Goal: Task Accomplishment & Management: Complete application form

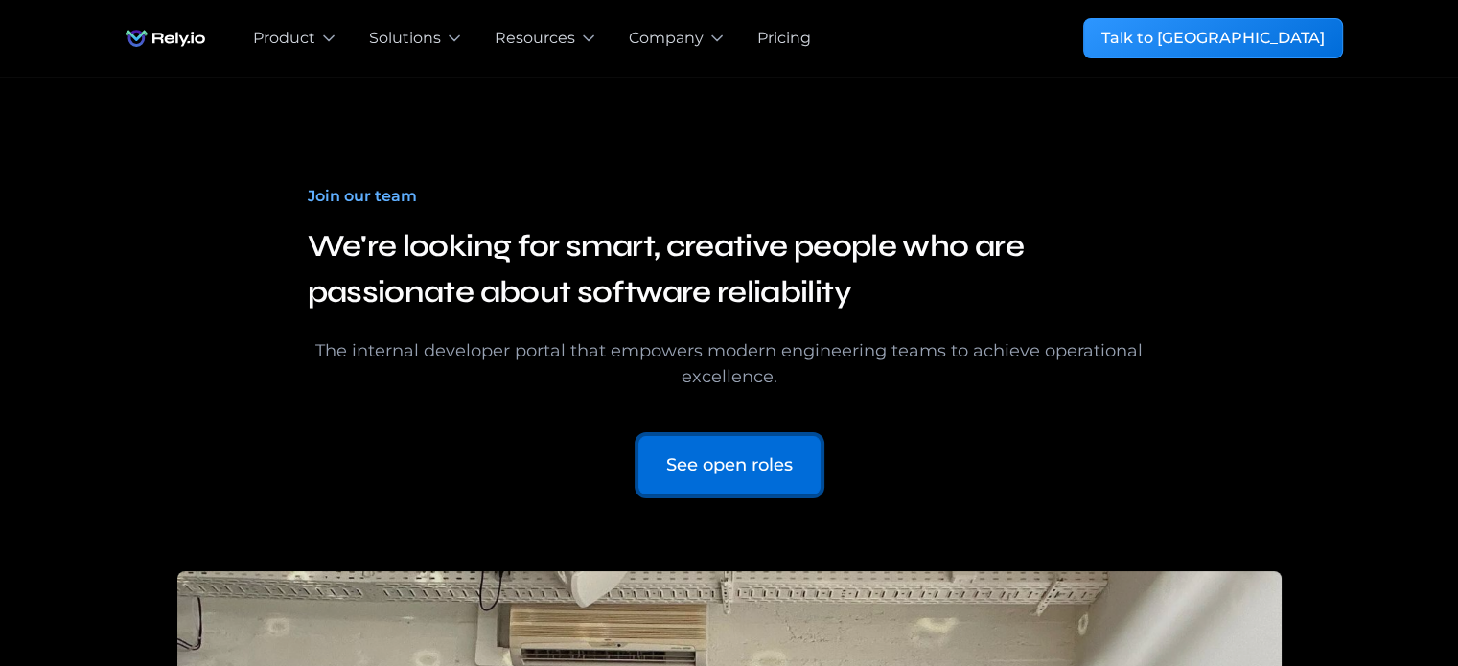
click at [734, 454] on div "See open roles" at bounding box center [729, 466] width 127 height 26
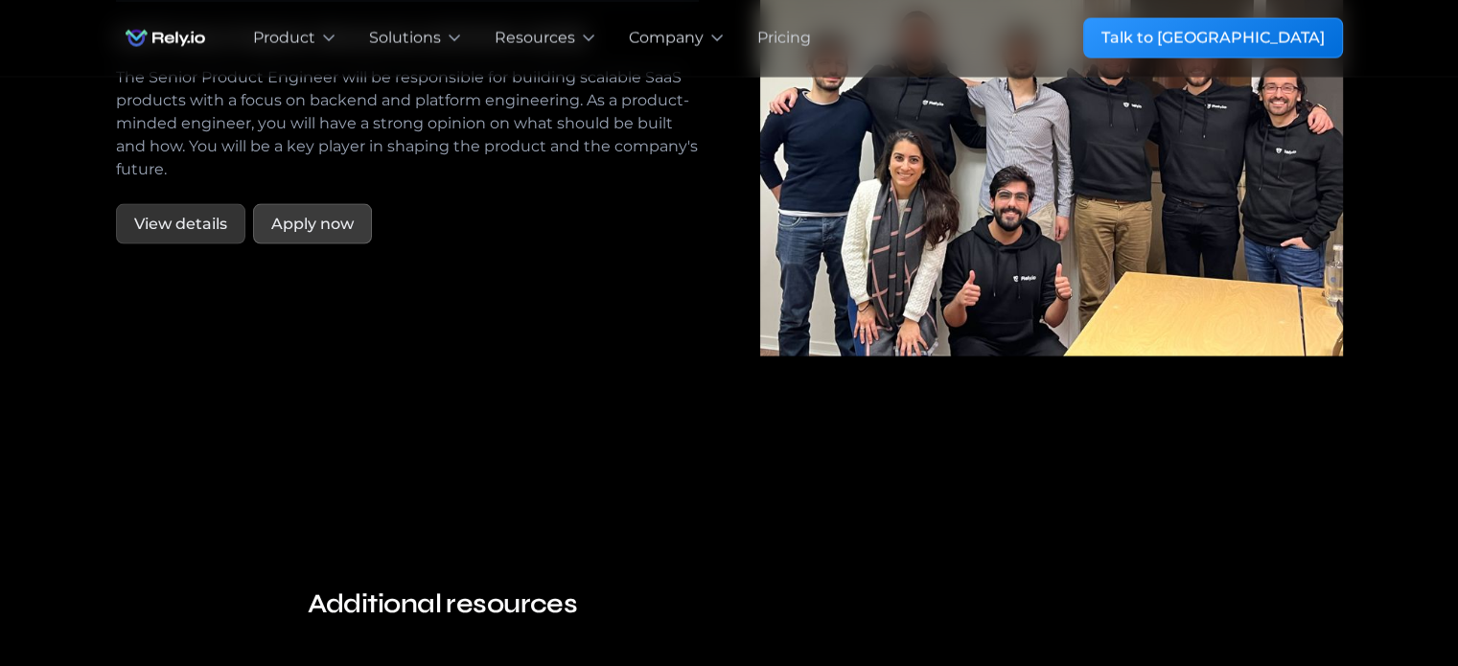
scroll to position [3708, 0]
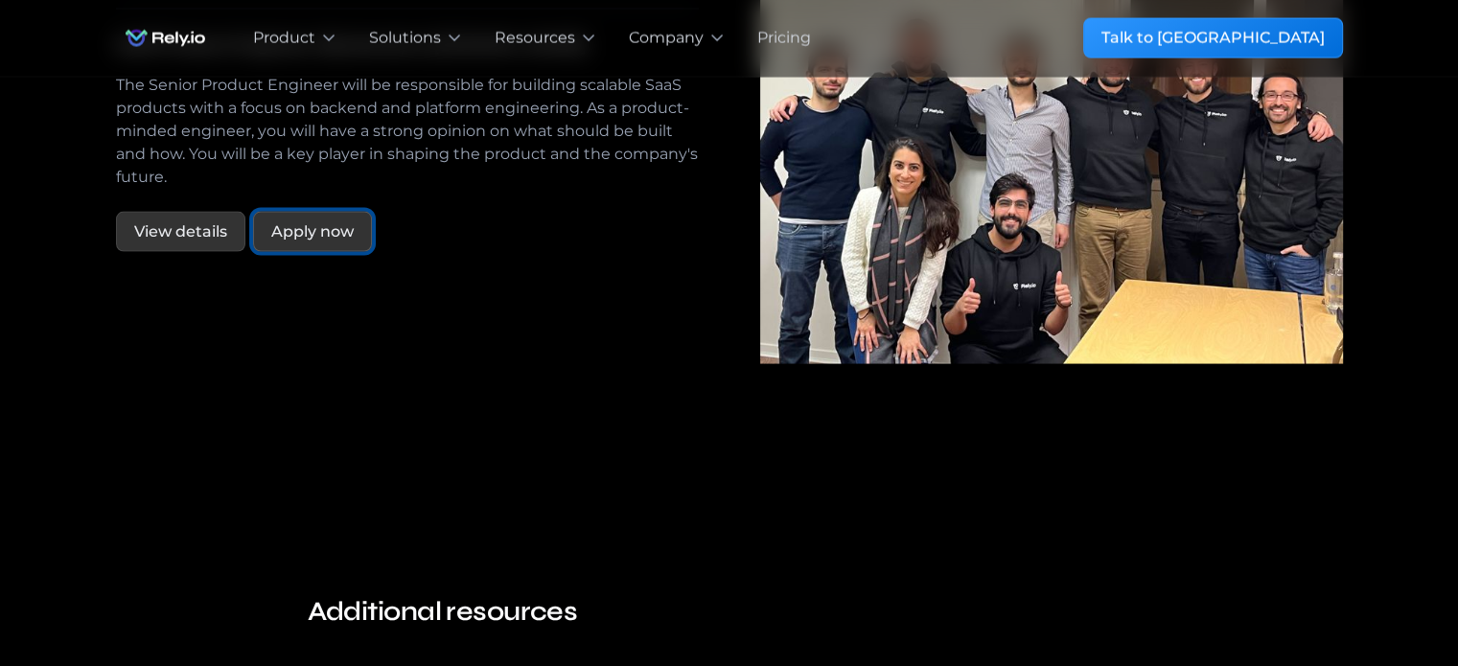
click at [323, 221] on div "Apply now" at bounding box center [312, 232] width 82 height 23
click at [203, 222] on link "View details" at bounding box center [180, 232] width 129 height 40
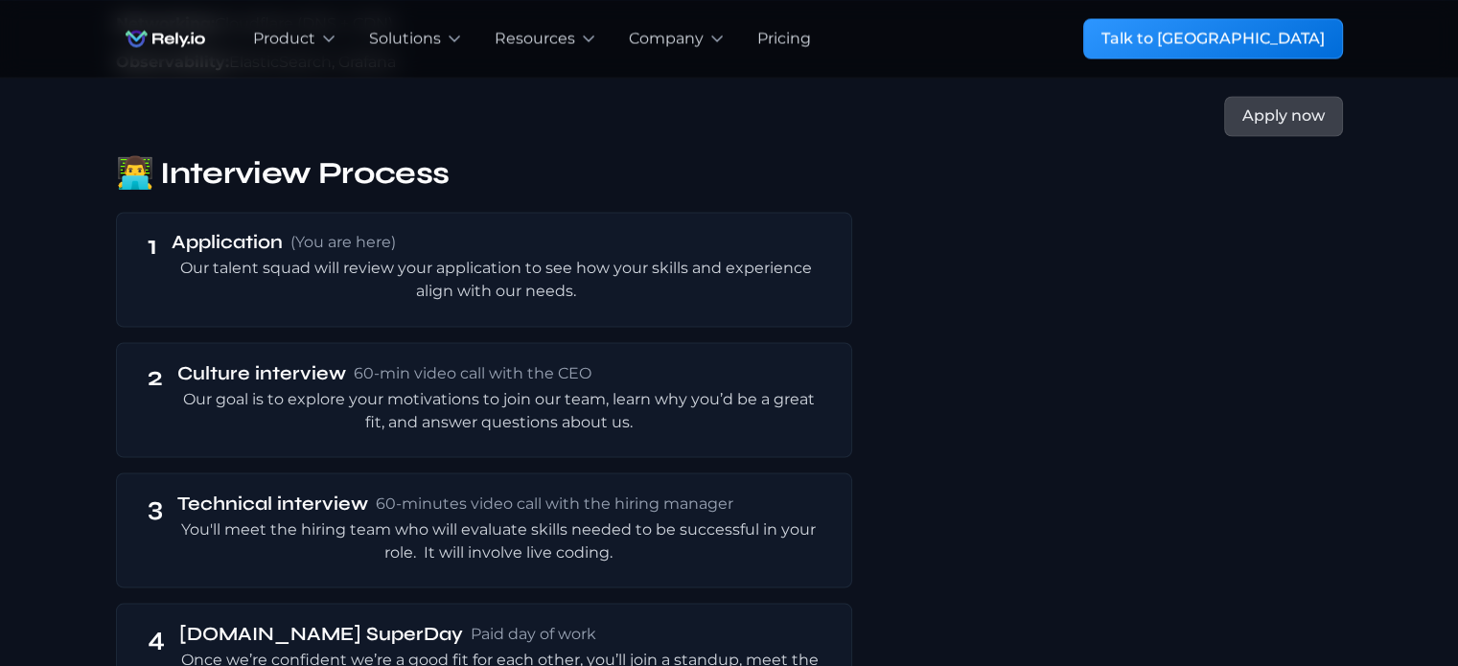
scroll to position [3329, 0]
